Goal: Transaction & Acquisition: Book appointment/travel/reservation

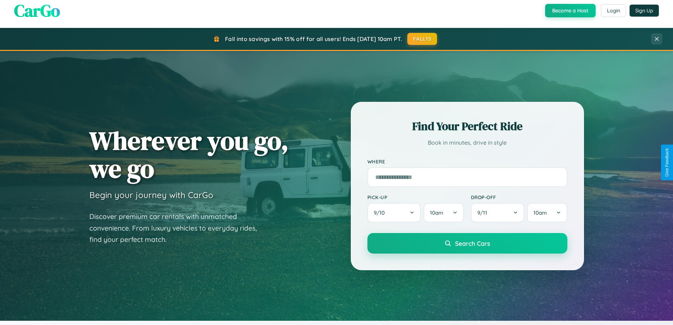
scroll to position [486, 0]
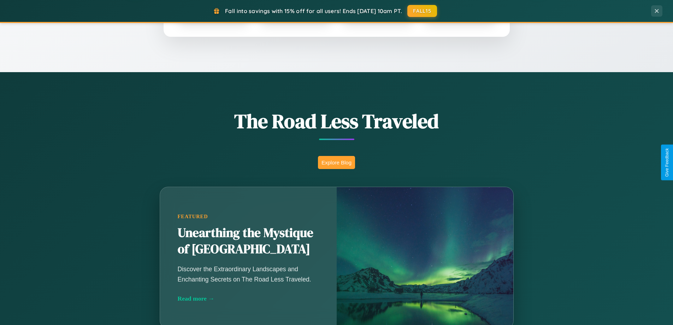
click at [336, 162] on button "Explore Blog" at bounding box center [336, 162] width 37 height 13
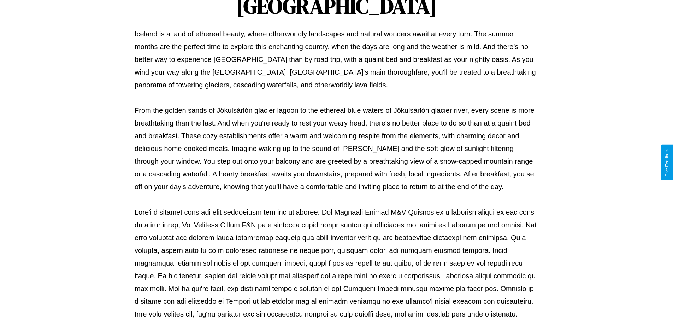
scroll to position [229, 0]
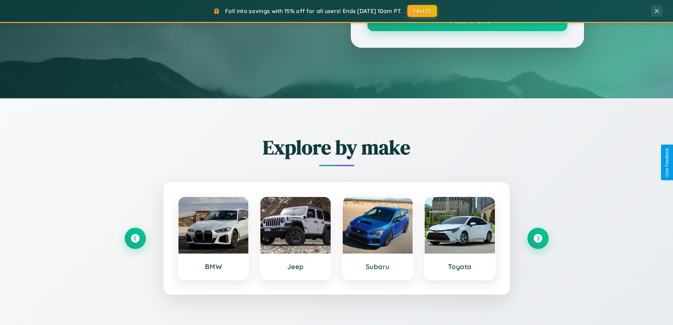
scroll to position [486, 0]
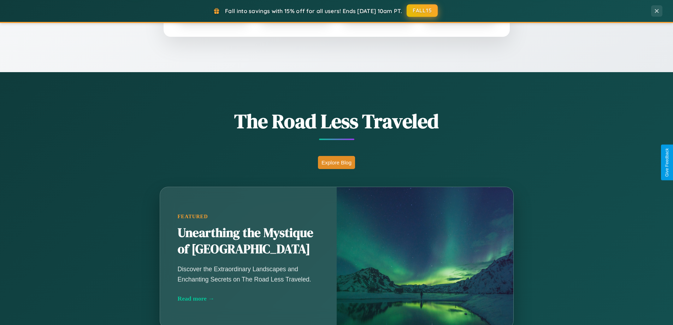
click at [423, 11] on button "FALL15" at bounding box center [422, 10] width 31 height 13
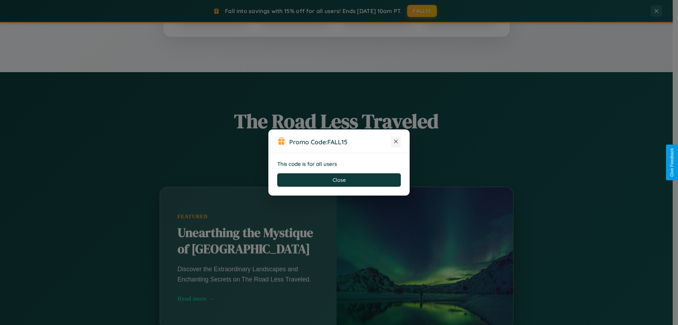
click at [396, 142] on icon at bounding box center [395, 141] width 7 height 7
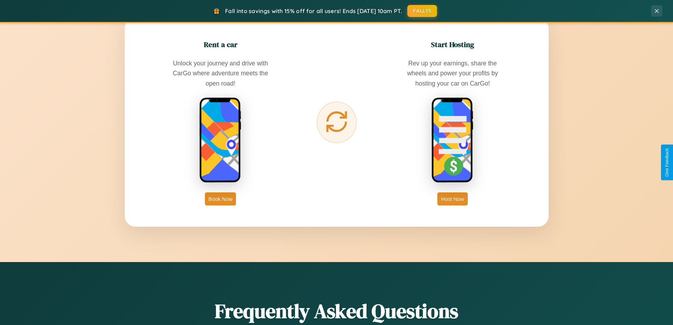
scroll to position [1135, 0]
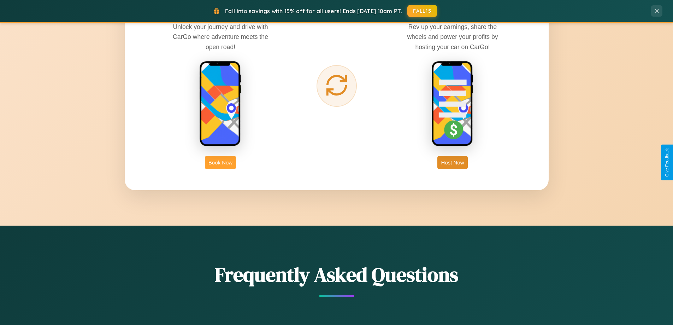
click at [220, 162] on button "Book Now" at bounding box center [220, 162] width 31 height 13
